Goal: Answer question/provide support: Share knowledge or assist other users

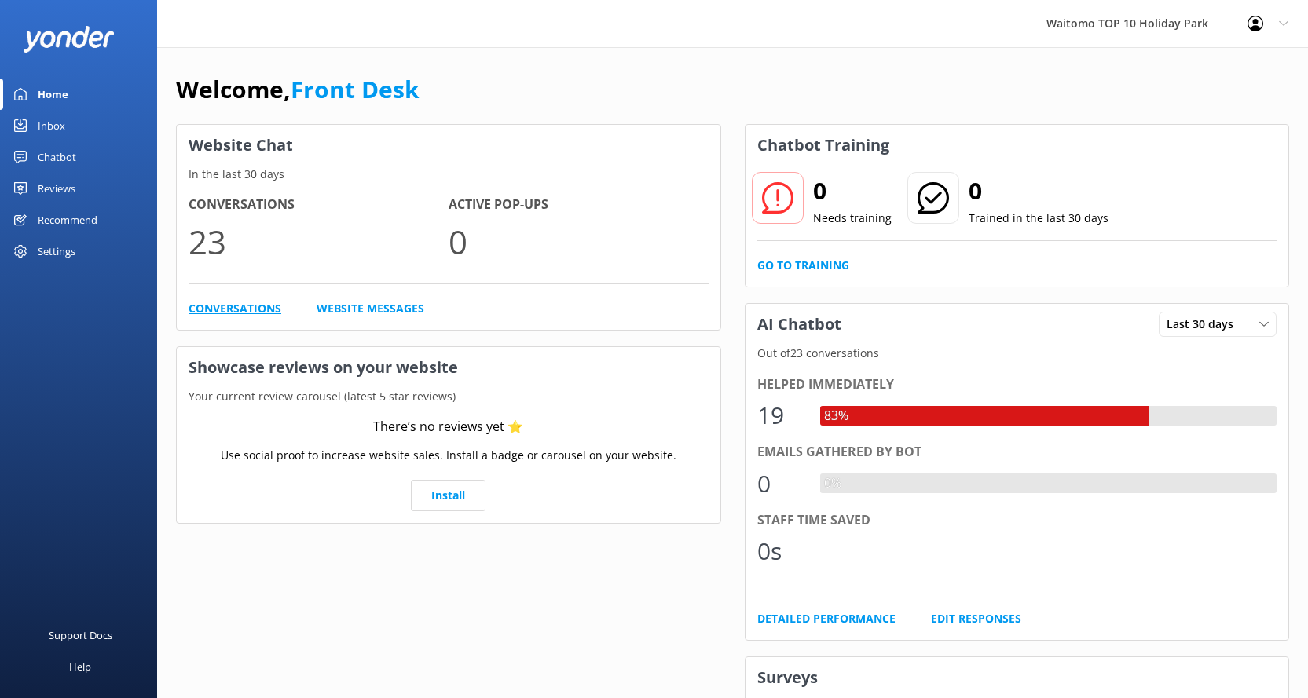
click at [238, 302] on link "Conversations" at bounding box center [234, 308] width 93 height 17
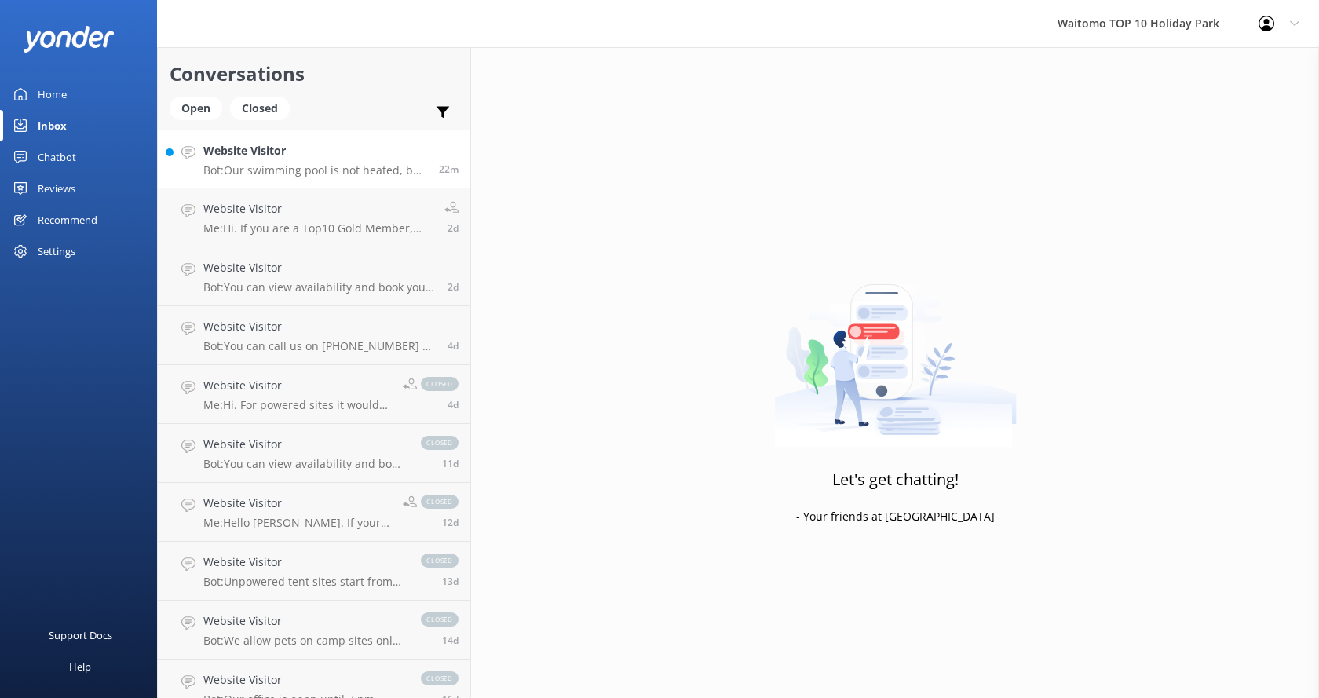
click at [287, 162] on div "Website Visitor Bot: Our swimming pool is not heated, but our hot tub is set at…" at bounding box center [315, 159] width 224 height 34
